Goal: Information Seeking & Learning: Check status

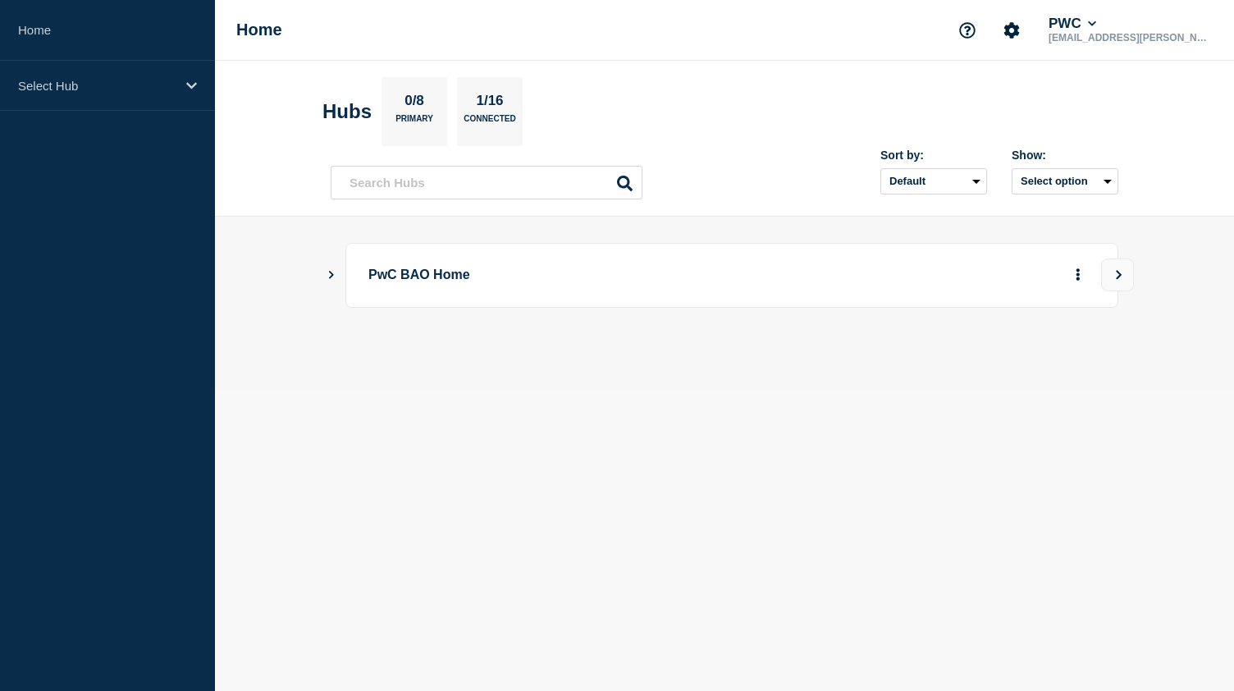
click at [326, 276] on icon "Show Connected Hubs" at bounding box center [331, 274] width 11 height 8
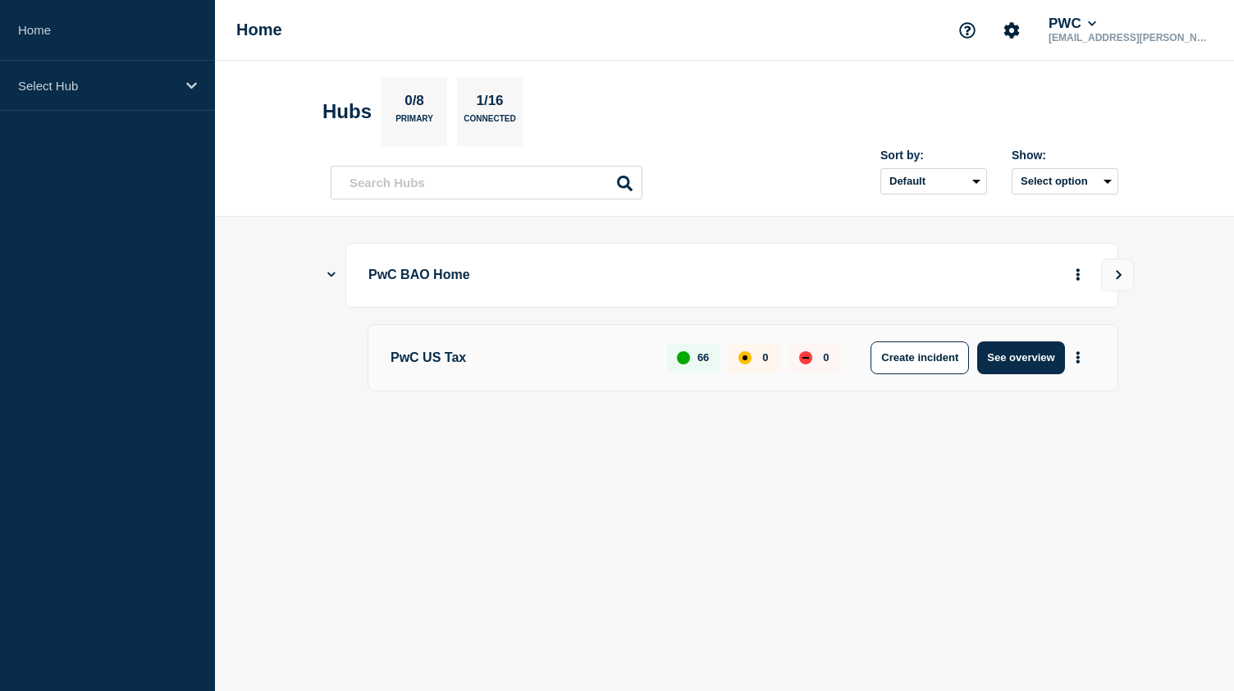
click at [456, 349] on p "PwC US Tax" at bounding box center [519, 357] width 258 height 33
click at [1035, 363] on button "See overview" at bounding box center [1020, 357] width 87 height 33
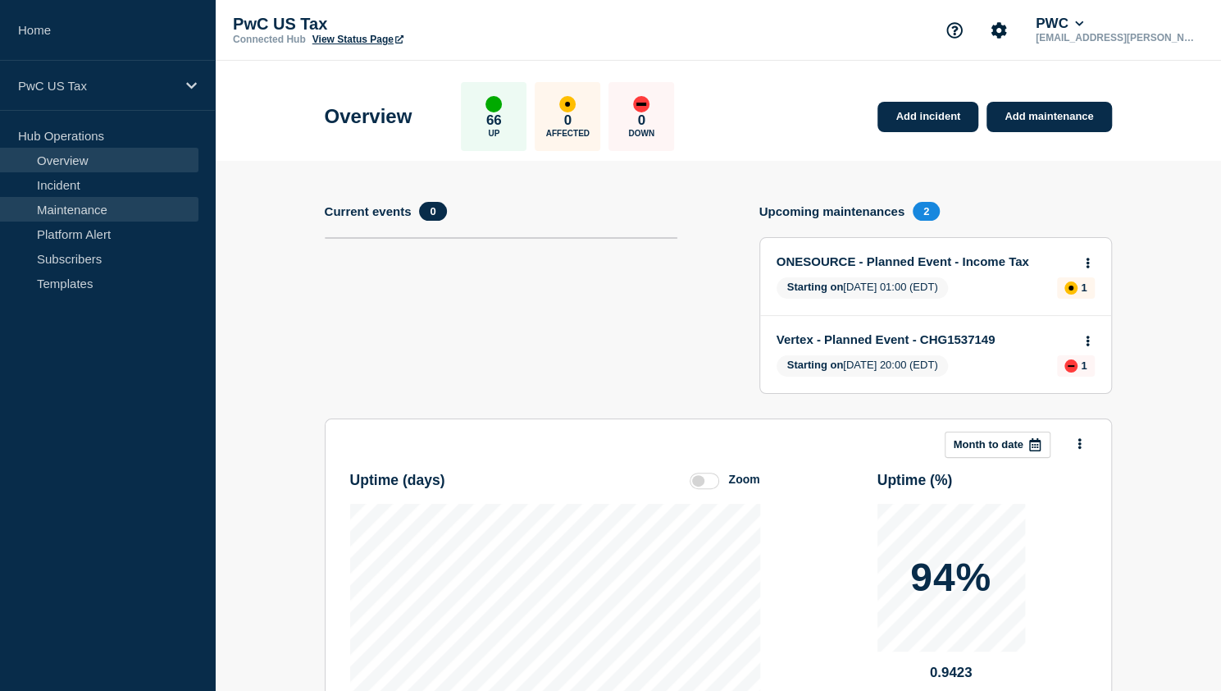
click at [90, 199] on link "Maintenance" at bounding box center [99, 209] width 199 height 25
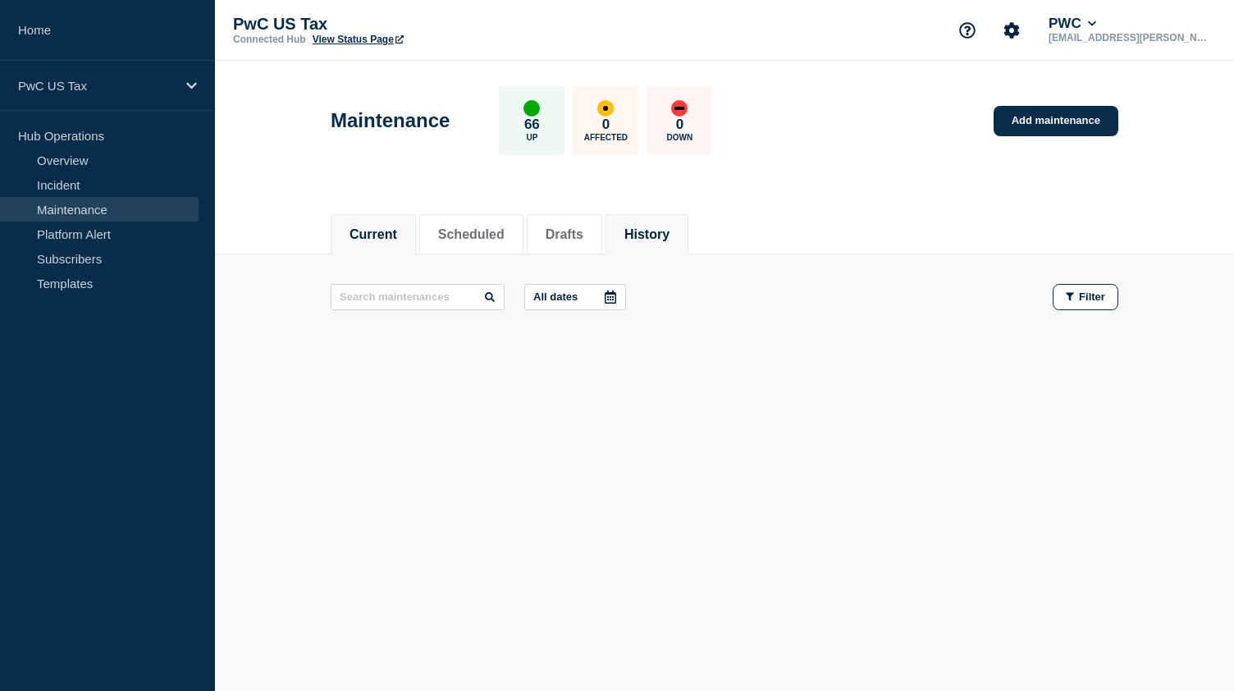
click at [654, 231] on button "History" at bounding box center [646, 234] width 45 height 15
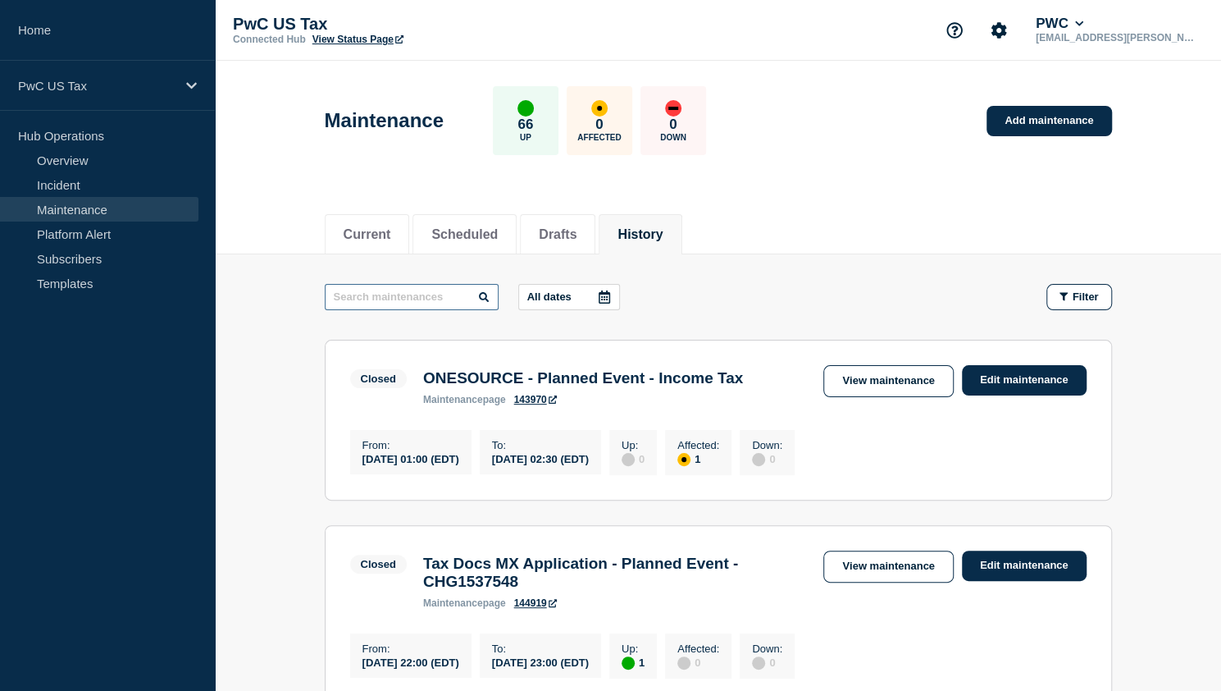
click at [430, 299] on input "text" at bounding box center [412, 297] width 174 height 26
click at [886, 91] on div "Maintenance 66 Up 0 Affected 0 Down Add maintenance" at bounding box center [718, 115] width 824 height 100
click at [445, 291] on input "text" at bounding box center [412, 297] width 174 height 26
paste input "CHG1533572"
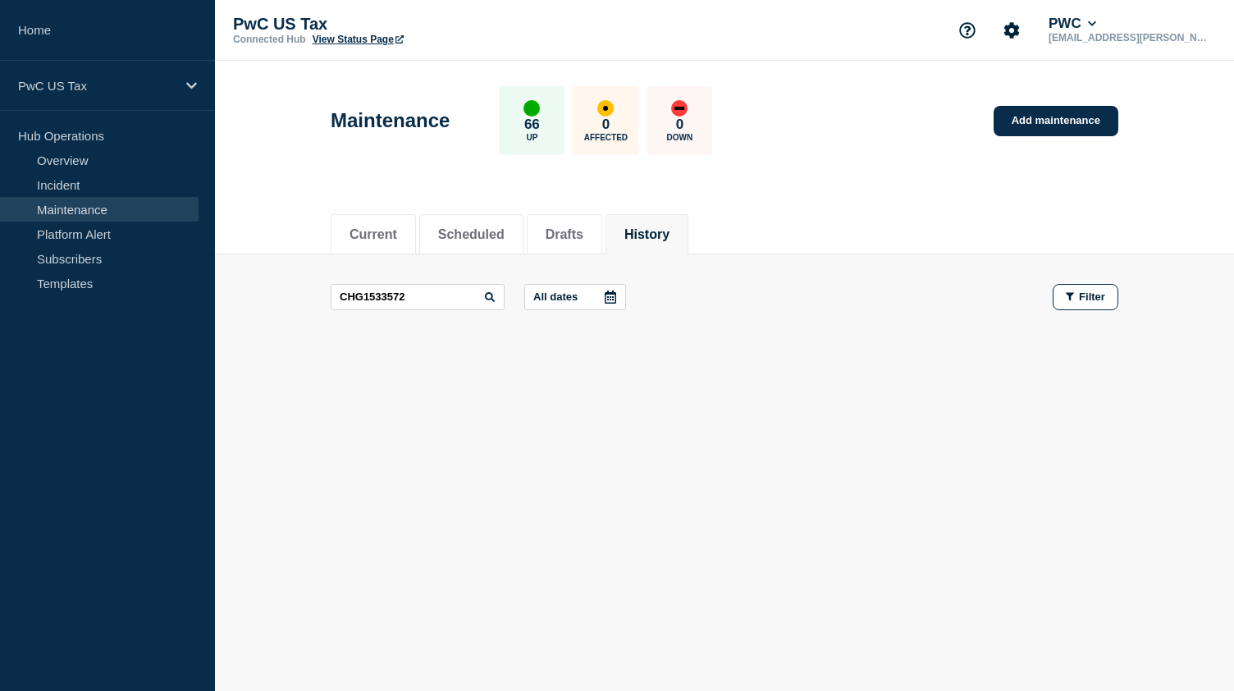
click at [967, 133] on div "Maintenance 66 Up 0 Affected 0 Down Add maintenance" at bounding box center [725, 115] width 824 height 100
drag, startPoint x: 441, startPoint y: 294, endPoint x: 240, endPoint y: 294, distance: 201.8
click at [240, 294] on main "CHG1533572 All dates Filter" at bounding box center [724, 296] width 1019 height 85
paste input "703"
drag, startPoint x: 885, startPoint y: 67, endPoint x: 505, endPoint y: 280, distance: 435.2
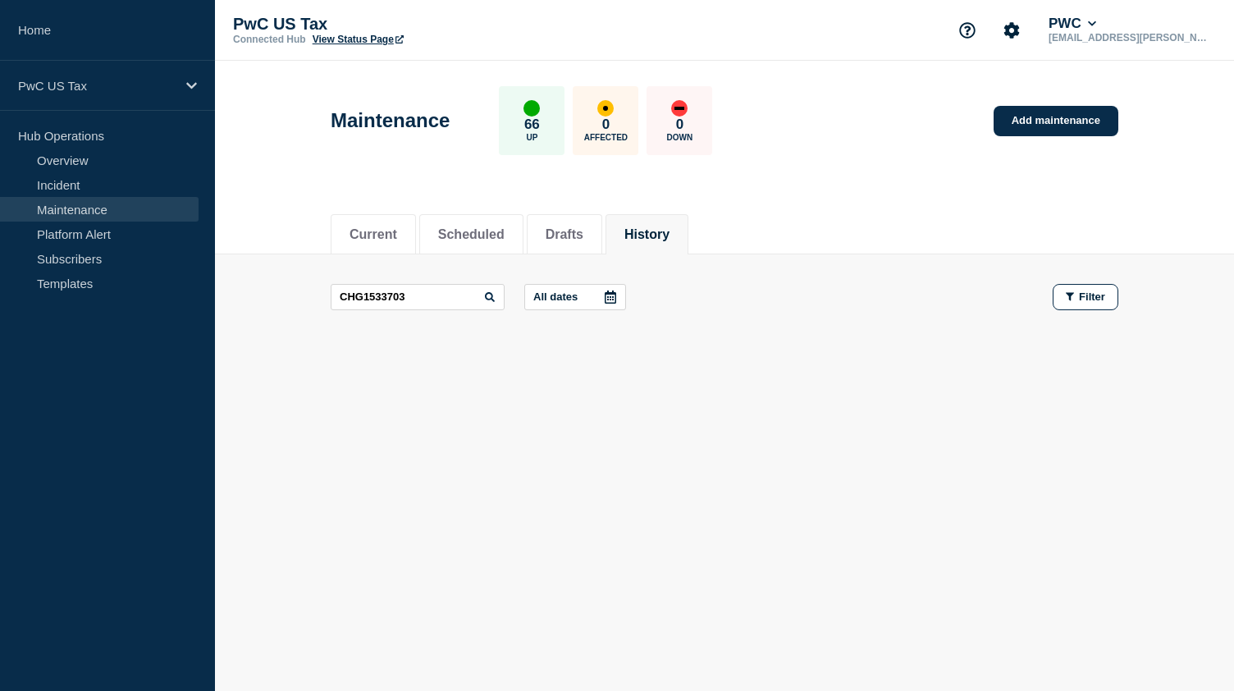
click at [885, 67] on div "Maintenance 66 Up 0 Affected 0 Down Add maintenance" at bounding box center [725, 115] width 824 height 100
drag, startPoint x: 410, startPoint y: 297, endPoint x: 180, endPoint y: 304, distance: 229.8
click at [180, 304] on div "Home PwC US Tax Hub Operations Overview Incident Maintenance Platform Alert Sub…" at bounding box center [617, 250] width 1234 height 501
paste input "2775"
type input "CHG1532775"
